Goal: Task Accomplishment & Management: Complete application form

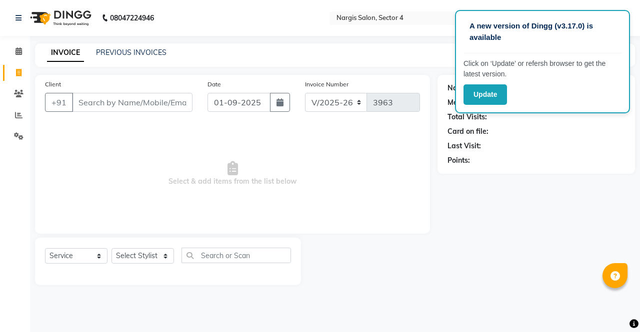
select select "4130"
select select "service"
click at [141, 258] on select "Select Stylist [PERSON_NAME] [PERSON_NAME] [PERSON_NAME] Front Desk muskaan rak…" at bounding box center [142, 255] width 62 height 15
select select "86619"
click at [111, 248] on select "Select Stylist [PERSON_NAME] [PERSON_NAME] [PERSON_NAME] Front Desk muskaan rak…" at bounding box center [142, 255] width 62 height 15
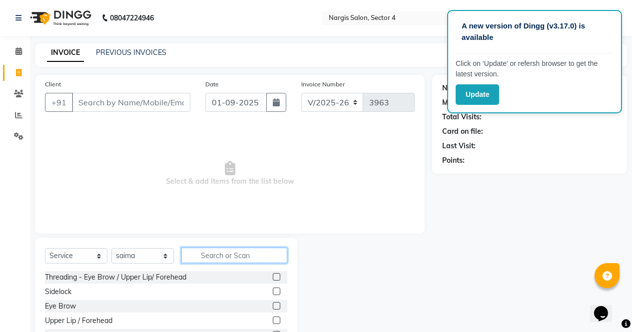
click at [212, 255] on input "text" at bounding box center [234, 255] width 106 height 15
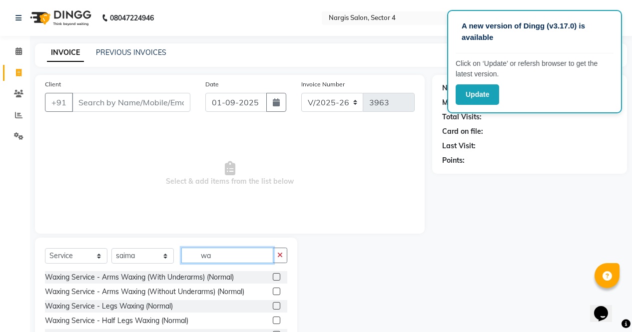
type input "w"
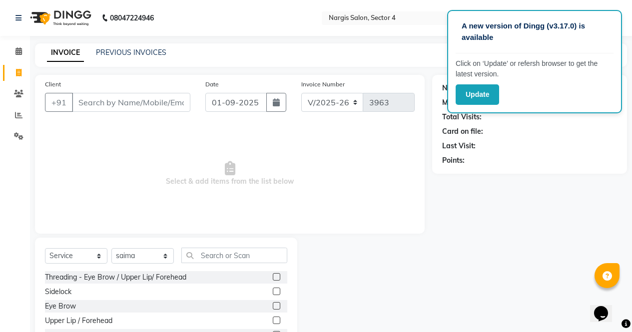
click at [273, 275] on label at bounding box center [276, 276] width 7 height 7
click at [273, 275] on input "checkbox" at bounding box center [276, 277] width 6 height 6
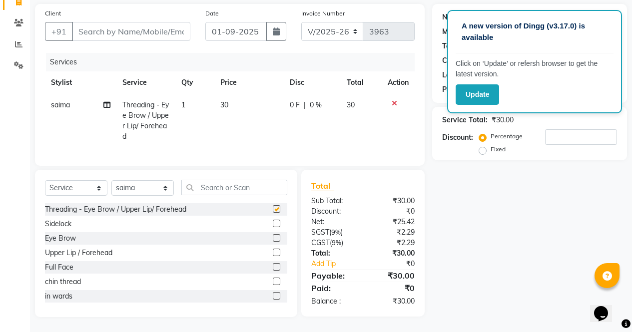
scroll to position [78, 0]
checkbox input "false"
click at [153, 189] on select "Select Stylist [PERSON_NAME] [PERSON_NAME] [PERSON_NAME] Front Desk muskaan rak…" at bounding box center [142, 187] width 62 height 15
select select "87810"
click at [111, 180] on select "Select Stylist [PERSON_NAME] [PERSON_NAME] [PERSON_NAME] Front Desk muskaan rak…" at bounding box center [142, 187] width 62 height 15
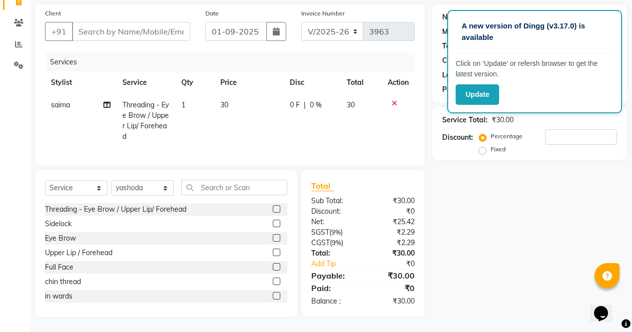
click at [246, 269] on div "Full Face" at bounding box center [166, 267] width 242 height 12
click at [273, 238] on label at bounding box center [276, 237] width 7 height 7
click at [273, 238] on input "checkbox" at bounding box center [276, 238] width 6 height 6
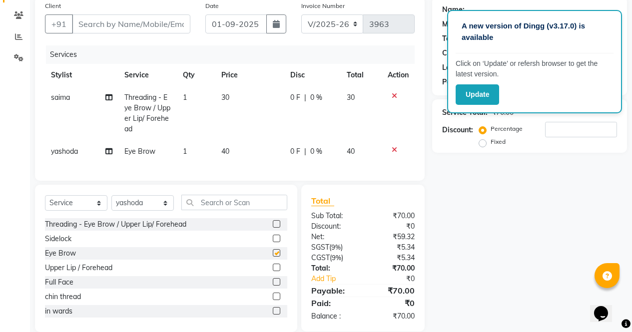
checkbox input "false"
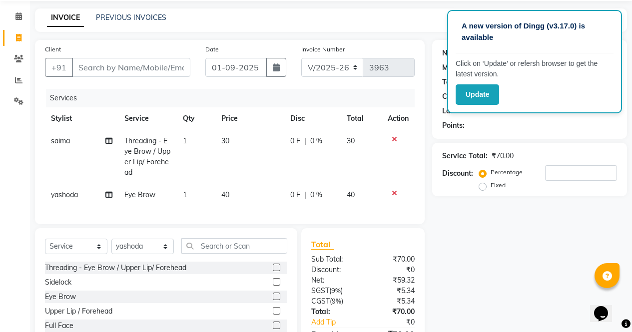
scroll to position [0, 0]
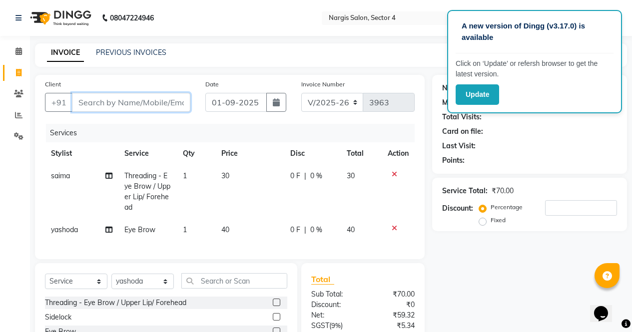
click at [126, 98] on input "Client" at bounding box center [131, 102] width 118 height 19
type input "7"
type input "0"
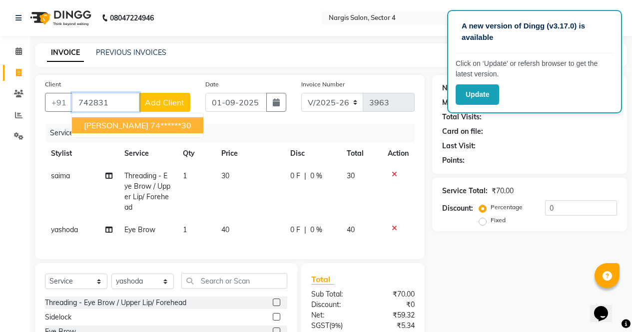
click at [107, 121] on span "[PERSON_NAME]" at bounding box center [116, 125] width 64 height 10
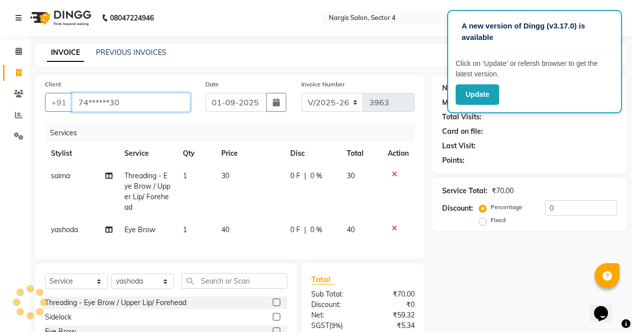
type input "74******30"
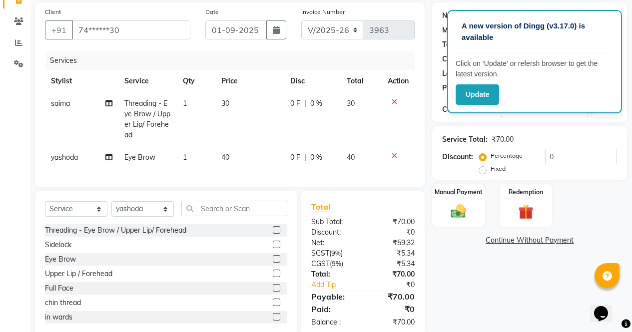
scroll to position [101, 0]
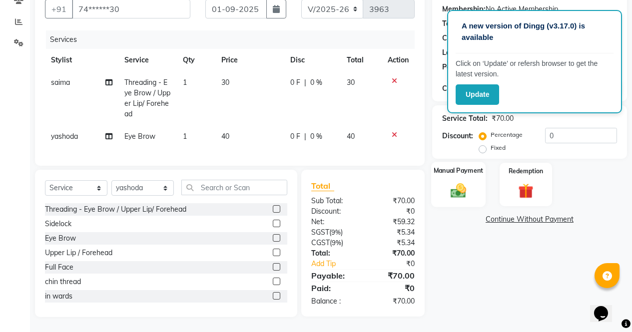
click at [471, 182] on div "Manual Payment" at bounding box center [458, 184] width 54 height 45
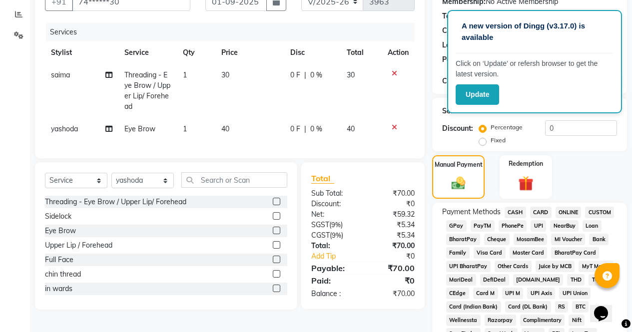
click at [516, 217] on span "CASH" at bounding box center [515, 212] width 21 height 11
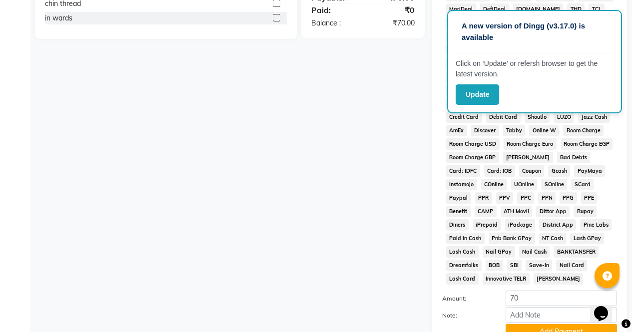
scroll to position [457, 0]
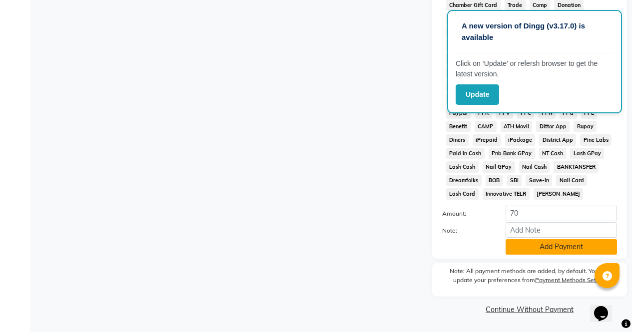
click at [555, 248] on button "Add Payment" at bounding box center [561, 246] width 111 height 15
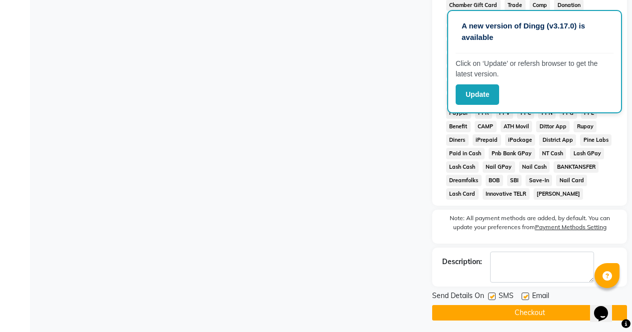
click at [543, 319] on button "Checkout" at bounding box center [529, 312] width 195 height 15
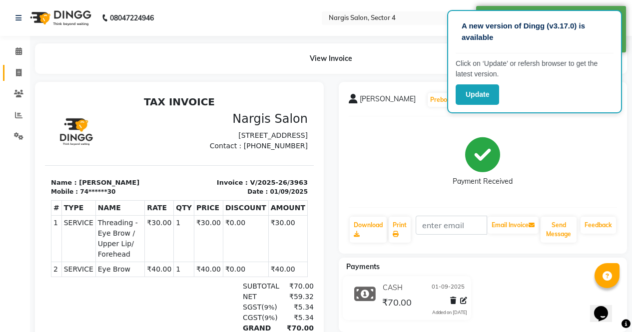
click at [16, 72] on icon at bounding box center [18, 72] width 5 height 7
select select "4130"
select select "service"
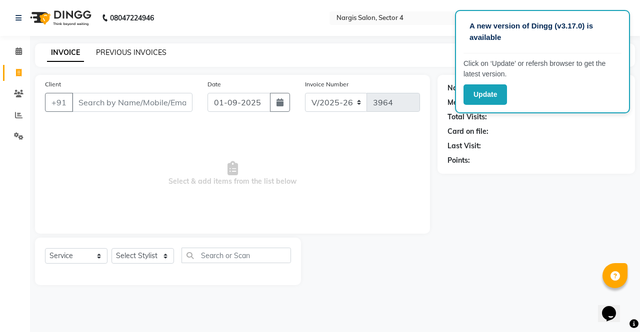
click at [140, 48] on link "PREVIOUS INVOICES" at bounding box center [131, 52] width 70 height 9
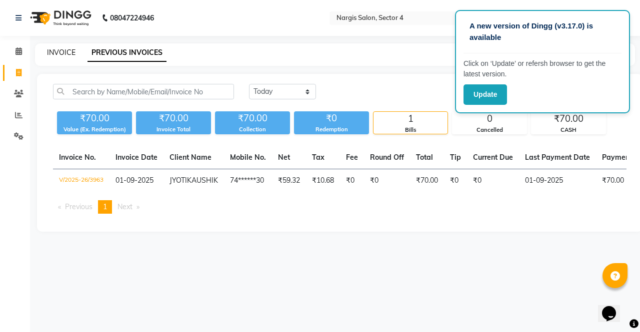
click at [64, 55] on link "INVOICE" at bounding box center [61, 52] width 28 height 9
select select "service"
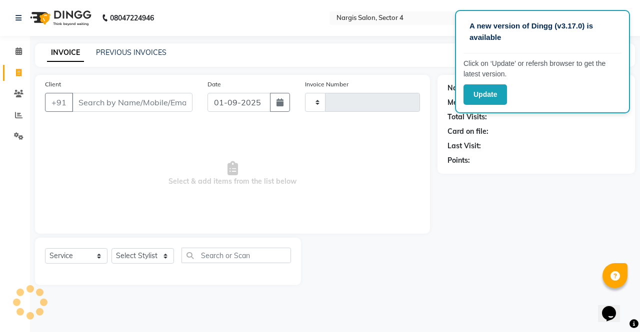
type input "3964"
select select "4130"
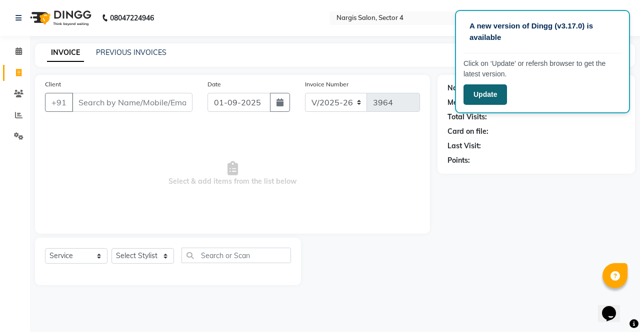
click at [488, 99] on button "Update" at bounding box center [484, 94] width 43 height 20
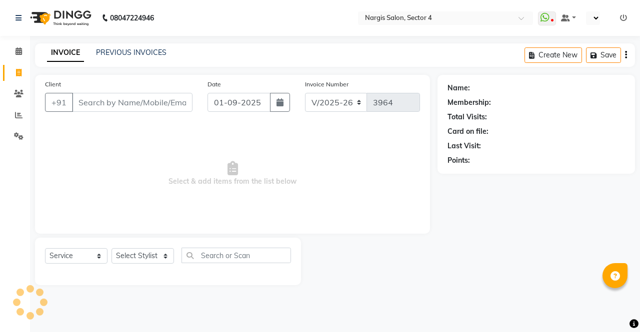
select select "4130"
select select "service"
select select "en"
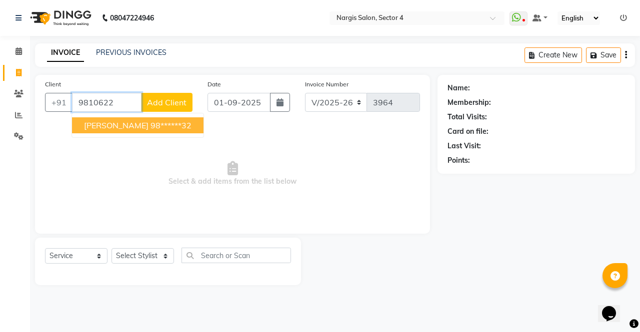
click at [153, 123] on ngb-highlight "98******32" at bounding box center [170, 125] width 41 height 10
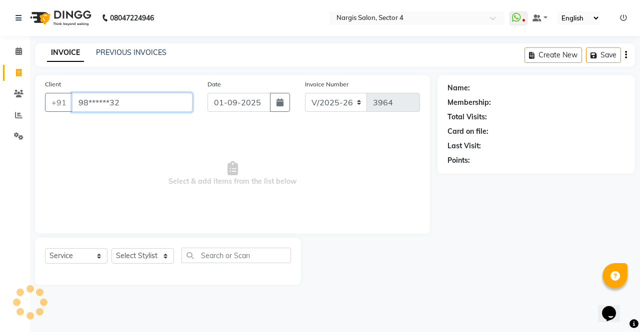
type input "98******32"
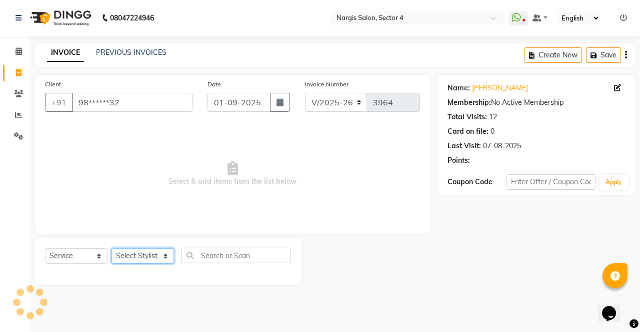
click at [160, 254] on select "Select Stylist [PERSON_NAME] [PERSON_NAME] [PERSON_NAME] Front Desk muskaan rak…" at bounding box center [142, 255] width 62 height 15
select select "28132"
click at [111, 248] on select "Select Stylist [PERSON_NAME] [PERSON_NAME] [PERSON_NAME] Front Desk muskaan rak…" at bounding box center [142, 255] width 62 height 15
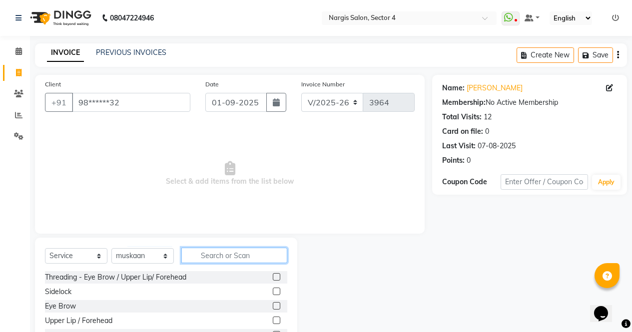
click at [239, 252] on input "text" at bounding box center [234, 255] width 106 height 15
click at [273, 306] on label at bounding box center [276, 305] width 7 height 7
click at [273, 306] on input "checkbox" at bounding box center [276, 306] width 6 height 6
checkbox input "true"
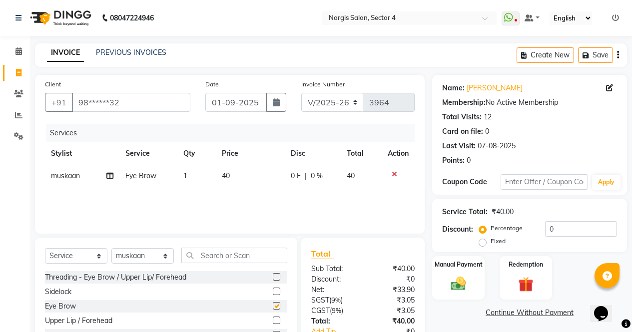
click at [273, 277] on label at bounding box center [276, 276] width 7 height 7
click at [273, 277] on input "checkbox" at bounding box center [276, 277] width 6 height 6
checkbox input "true"
checkbox input "false"
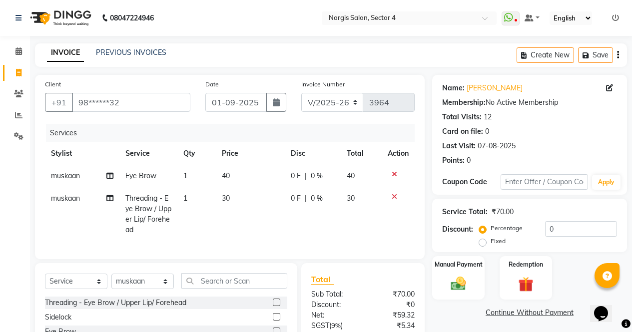
click at [273, 306] on label at bounding box center [276, 302] width 7 height 7
click at [273, 306] on input "checkbox" at bounding box center [276, 303] width 6 height 6
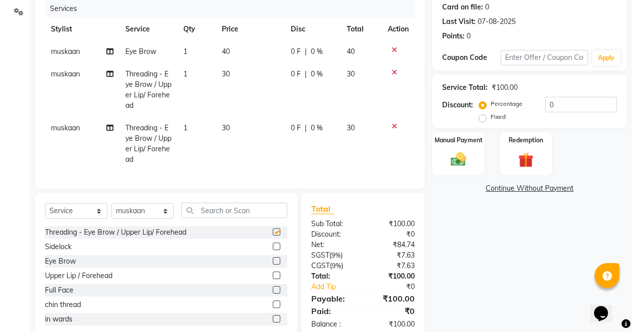
checkbox input "false"
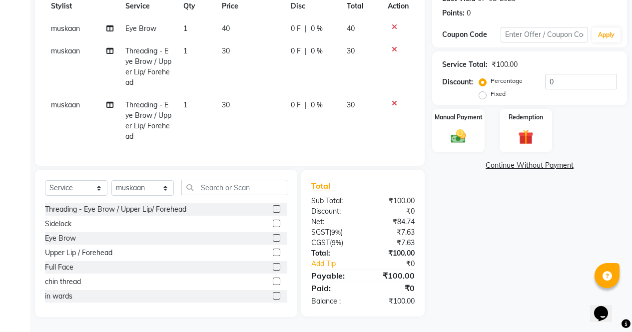
click at [467, 131] on img at bounding box center [458, 136] width 24 height 17
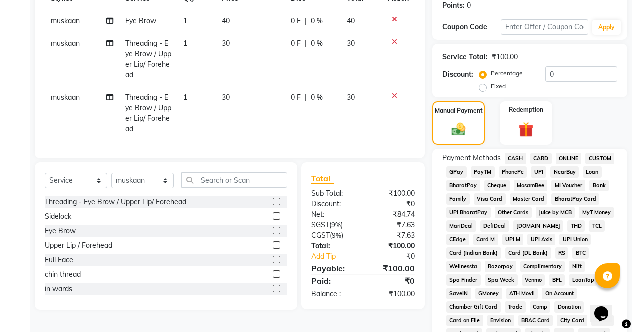
click at [519, 162] on span "CASH" at bounding box center [515, 158] width 21 height 11
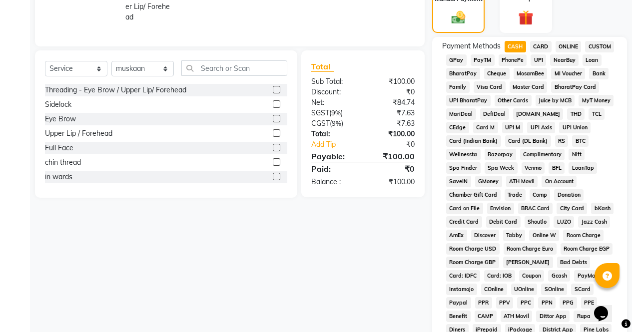
scroll to position [457, 0]
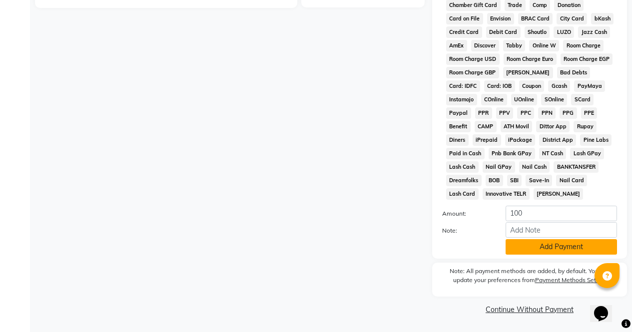
click at [552, 253] on button "Add Payment" at bounding box center [561, 246] width 111 height 15
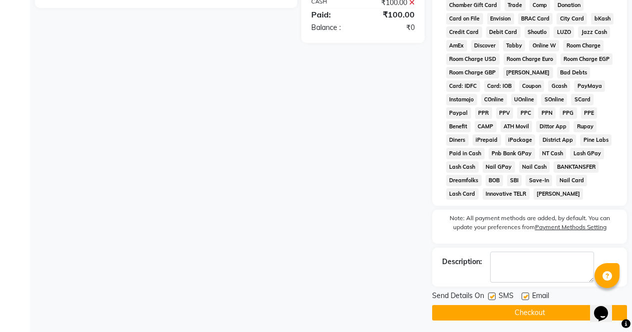
click at [558, 318] on button "Checkout" at bounding box center [529, 312] width 195 height 15
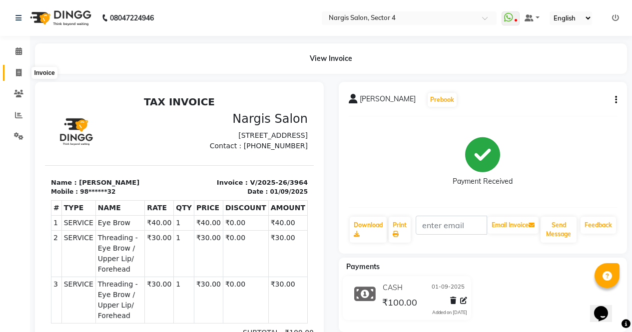
click at [17, 71] on icon at bounding box center [18, 72] width 5 height 7
select select "service"
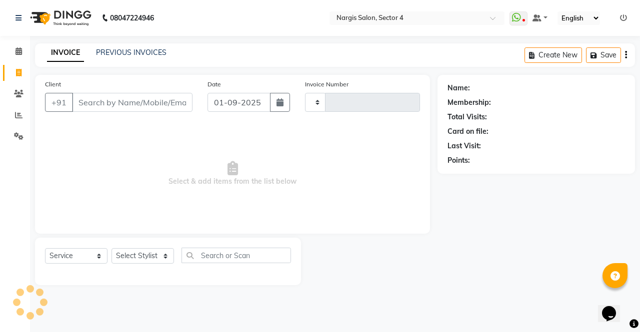
type input "3965"
select select "4130"
